Goal: Complete application form

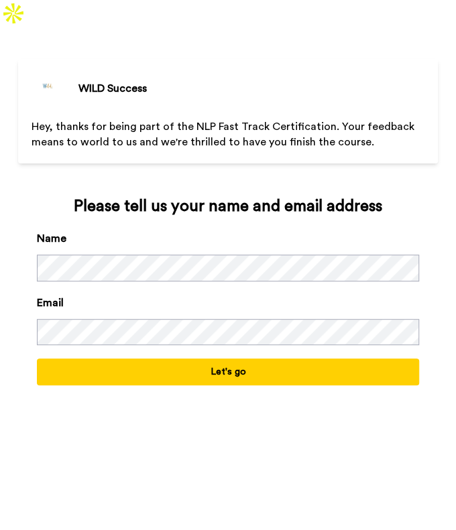
click at [239, 359] on button "Let's go" at bounding box center [228, 372] width 382 height 27
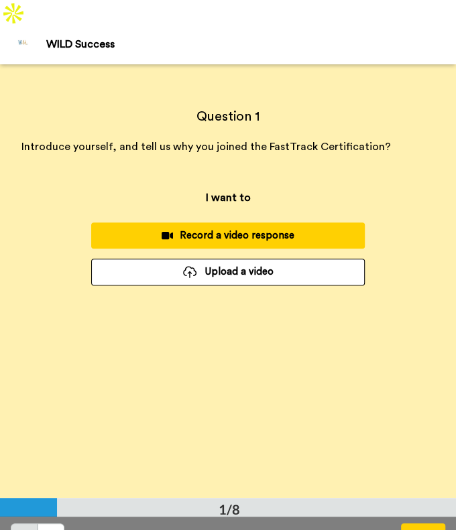
click at [294, 229] on div "Record a video response" at bounding box center [228, 236] width 252 height 14
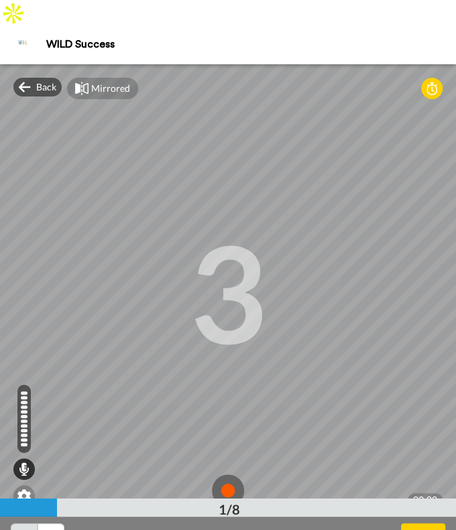
click at [420, 524] on button "Next" at bounding box center [423, 537] width 44 height 27
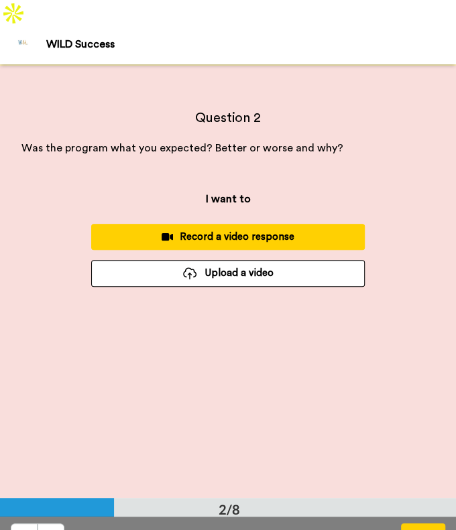
scroll to position [433, 0]
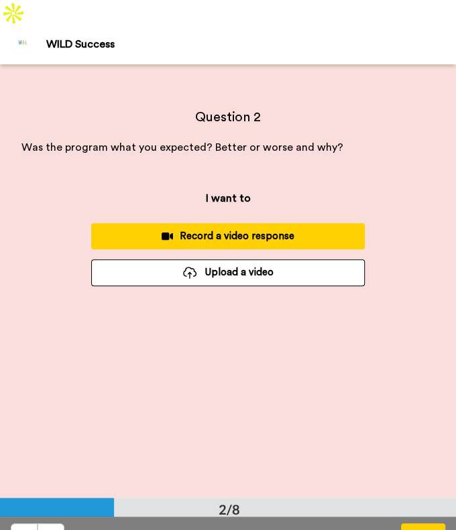
click at [312, 229] on div "Record a video response" at bounding box center [228, 236] width 252 height 14
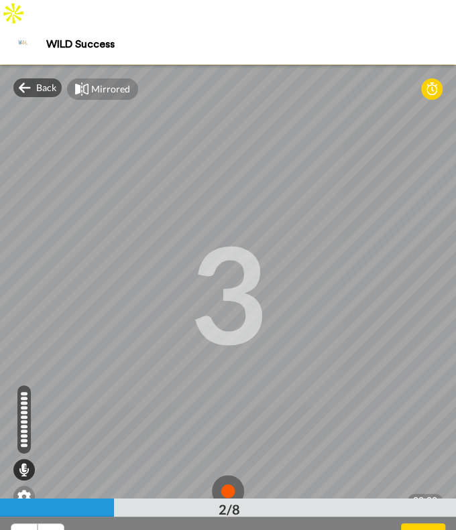
click at [428, 524] on button "Next" at bounding box center [423, 537] width 44 height 27
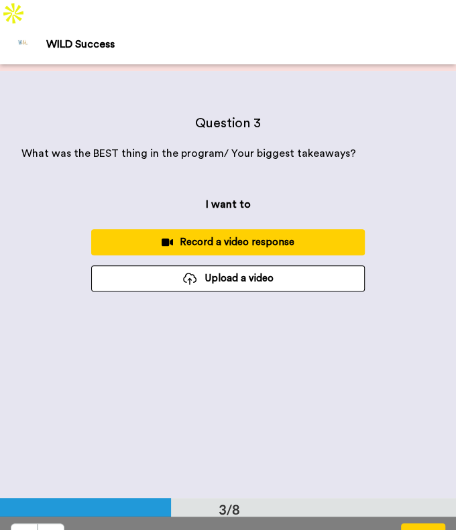
scroll to position [867, 0]
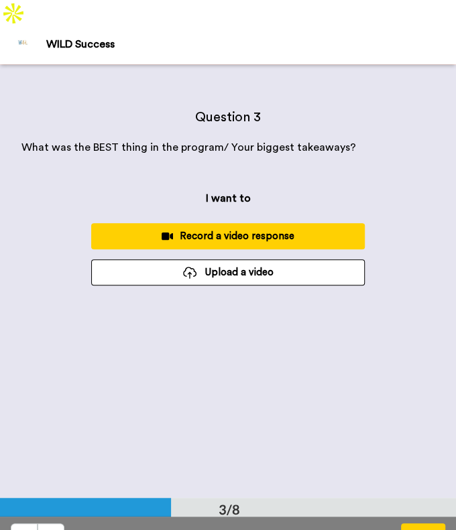
click at [320, 229] on div "Record a video response" at bounding box center [228, 236] width 252 height 14
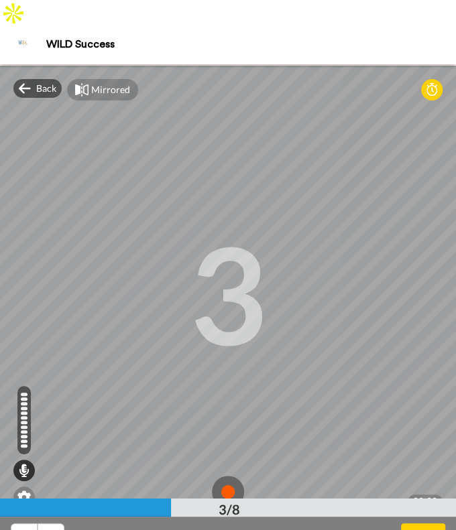
click at [420, 524] on button "Next" at bounding box center [423, 537] width 44 height 27
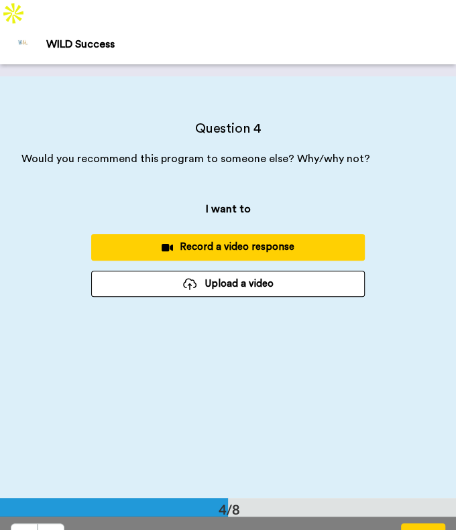
scroll to position [1300, 0]
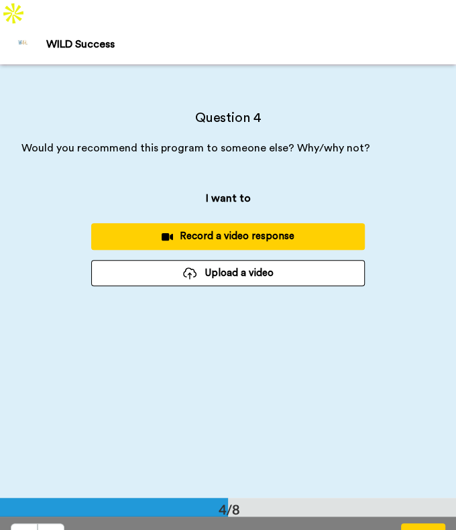
click at [302, 229] on div "Record a video response" at bounding box center [228, 236] width 252 height 14
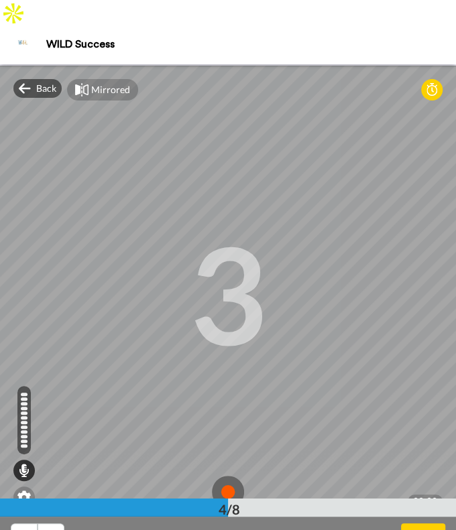
click at [414, 524] on button "Next" at bounding box center [423, 537] width 44 height 27
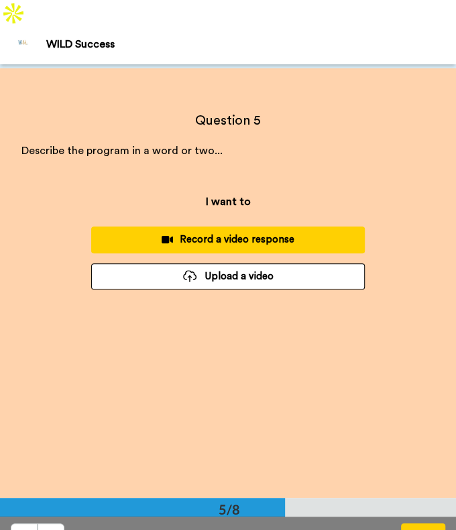
scroll to position [1735, 0]
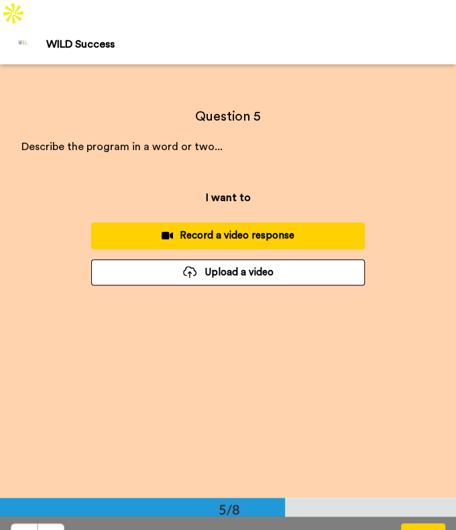
click at [310, 229] on div "Record a video response" at bounding box center [228, 236] width 252 height 14
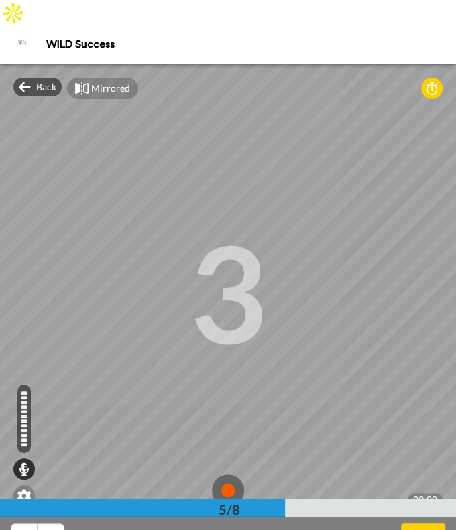
click at [426, 524] on button "Next" at bounding box center [423, 537] width 44 height 27
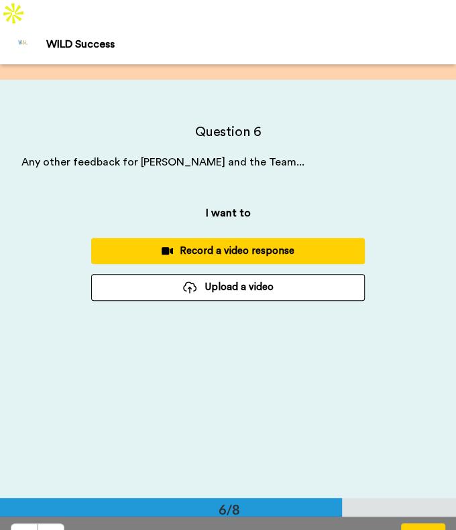
scroll to position [2169, 0]
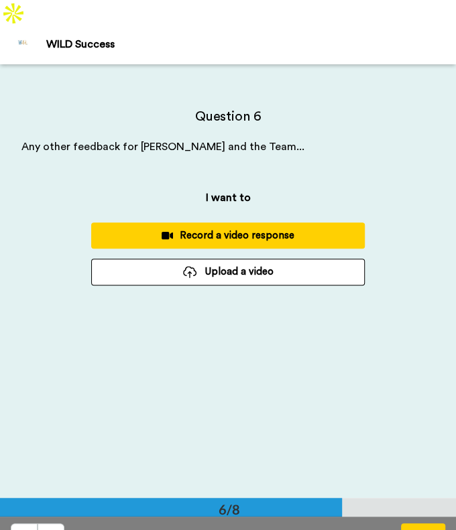
click at [286, 223] on button "Record a video response" at bounding box center [228, 236] width 274 height 26
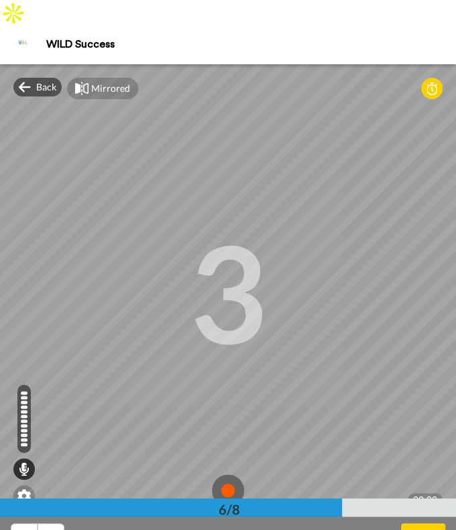
click at [426, 524] on button "Next" at bounding box center [423, 537] width 44 height 27
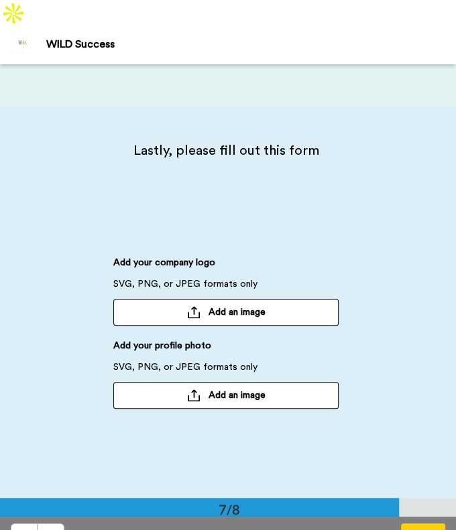
scroll to position [2602, 0]
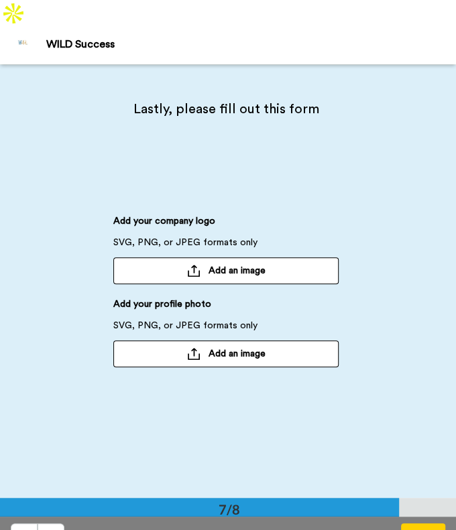
click at [422, 524] on button "Next" at bounding box center [423, 537] width 44 height 27
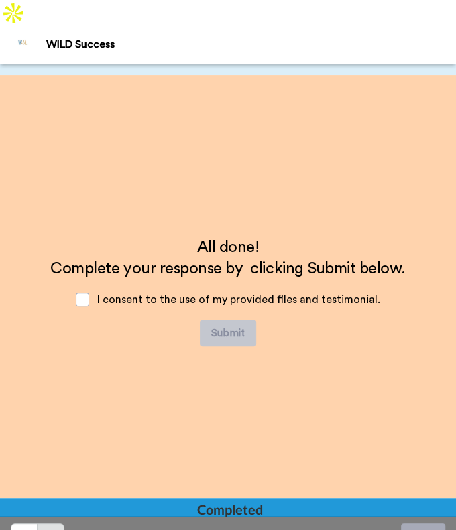
scroll to position [3035, 0]
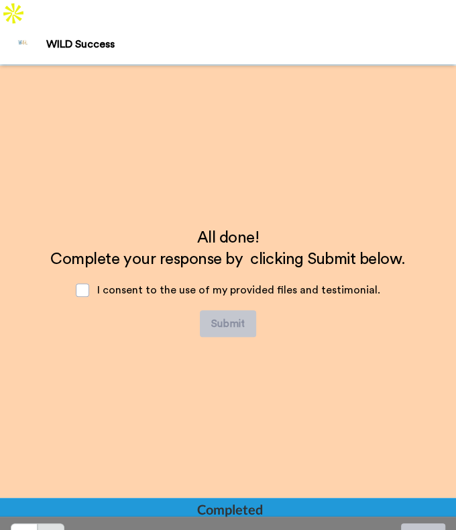
click at [175, 285] on span "I consent to the use of my provided files and testimonial." at bounding box center [238, 290] width 283 height 11
click at [84, 284] on span at bounding box center [82, 290] width 13 height 13
click at [23, 530] on icon at bounding box center [23, 536] width 13 height 13
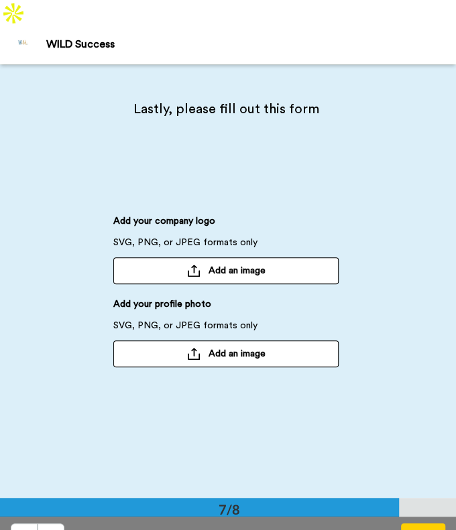
scroll to position [2602, 0]
click at [225, 264] on span "Add an image" at bounding box center [237, 270] width 57 height 13
click at [222, 347] on span "Add an image" at bounding box center [237, 353] width 57 height 13
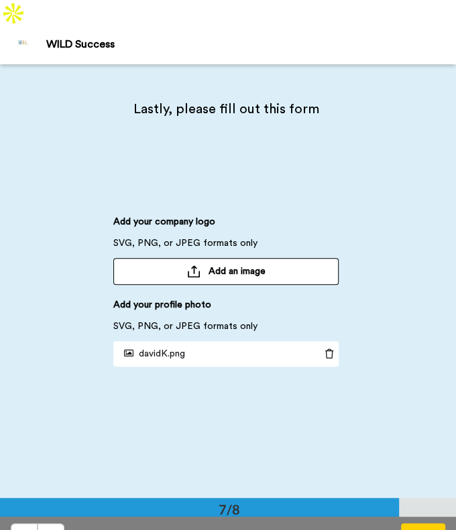
click at [435, 524] on button "Next" at bounding box center [423, 537] width 44 height 27
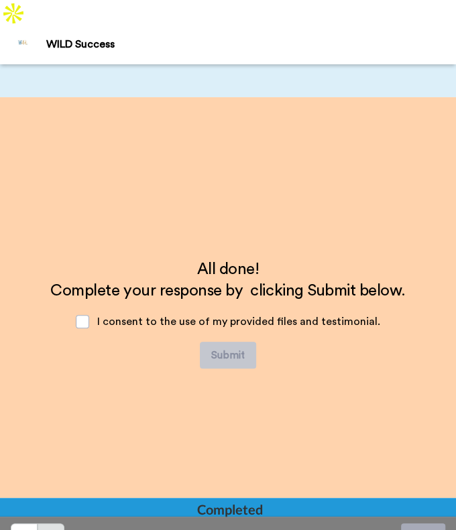
scroll to position [3035, 0]
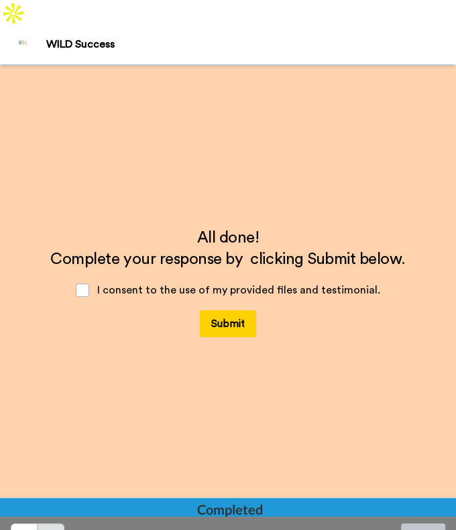
click at [229, 310] on button "Submit" at bounding box center [228, 323] width 56 height 27
